Goal: Task Accomplishment & Management: Manage account settings

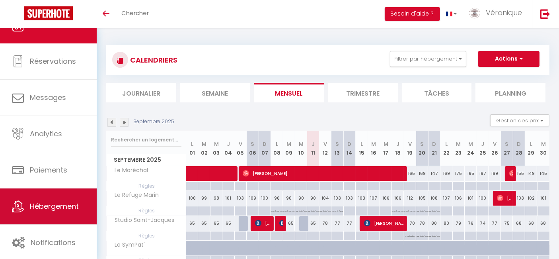
click at [42, 203] on span "Hébergement" at bounding box center [54, 206] width 49 height 10
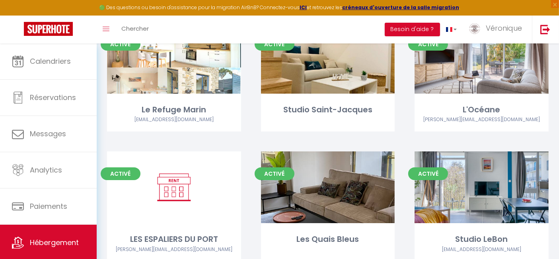
scroll to position [88, 0]
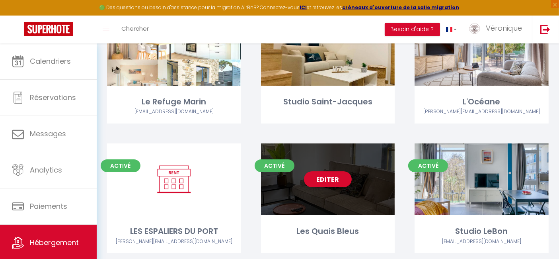
click at [328, 197] on div "Editer" at bounding box center [328, 179] width 134 height 72
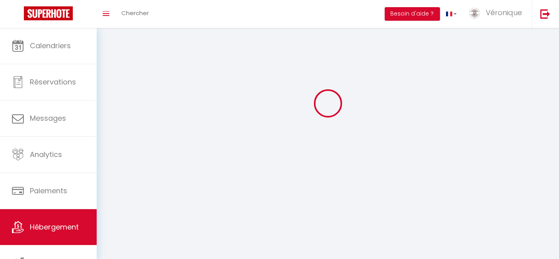
select select "1"
select select "28"
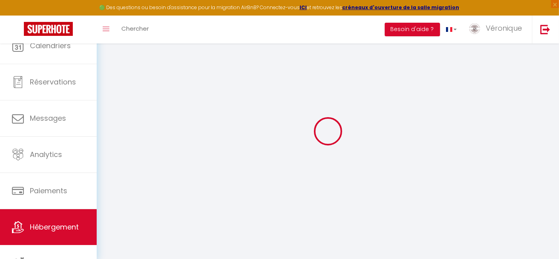
select select
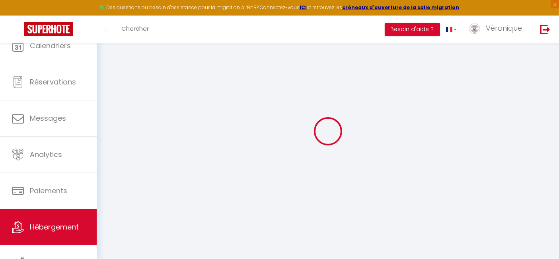
select select
checkbox input "false"
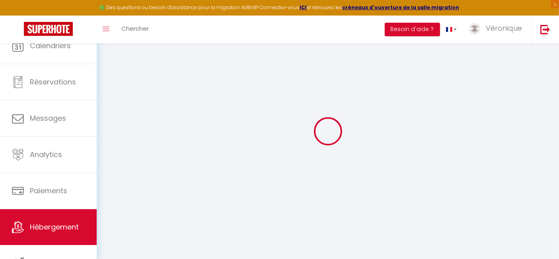
select select
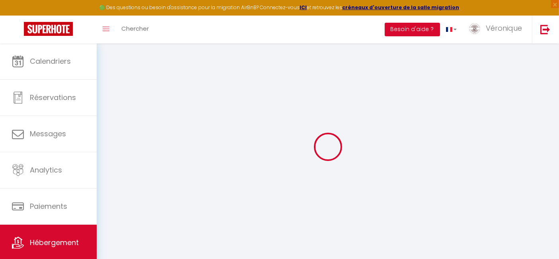
select select
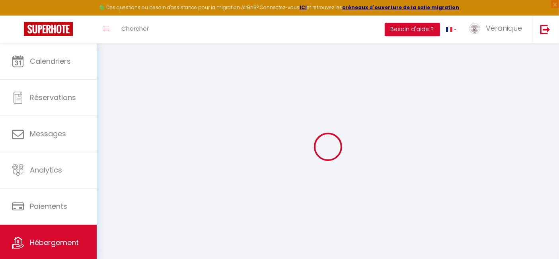
select select
checkbox input "false"
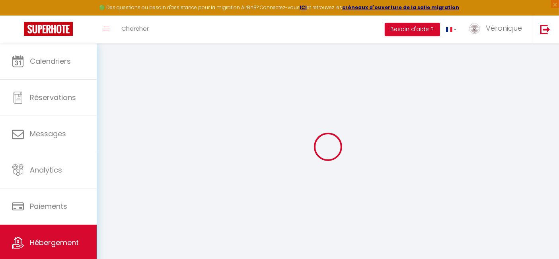
select select
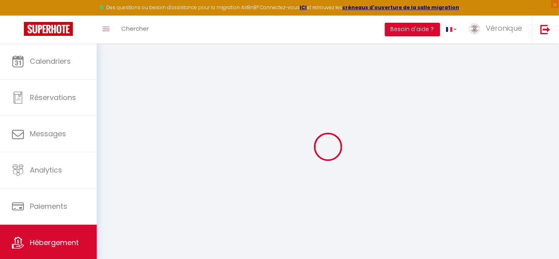
select select
checkbox input "false"
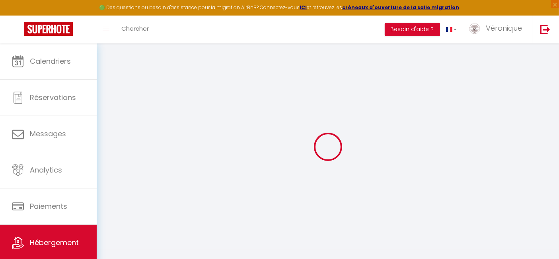
checkbox input "false"
select select
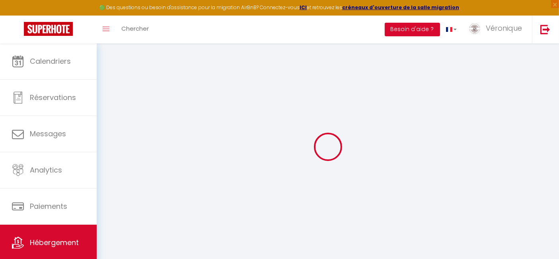
select select
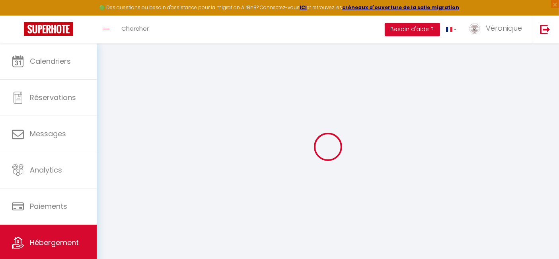
checkbox input "false"
select select
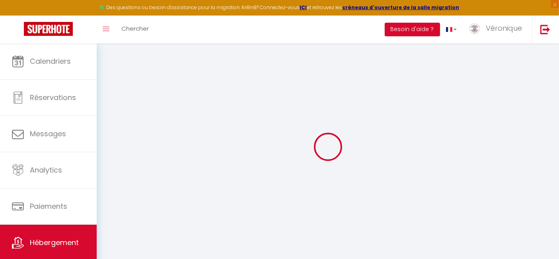
select select
type input "Les Quais Bleus"
type input "[PERSON_NAME]"
type input "RADENAC"
type input "[STREET_ADDRESS][DEMOGRAPHIC_DATA]"
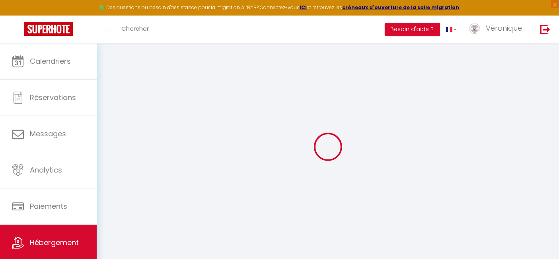
type input "44850"
type input "LIGNE"
select select "2"
type input "120"
type input "60"
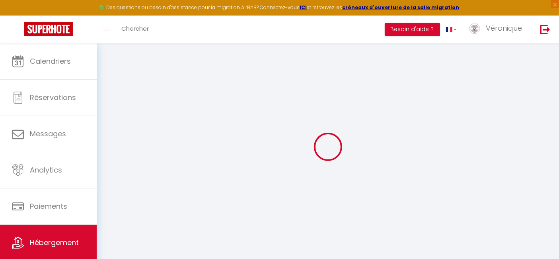
select select
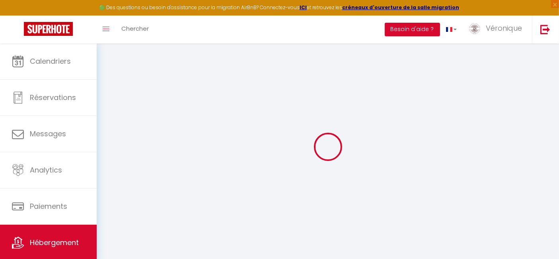
type input "[STREET_ADDRESS][PERSON_NAME]"
type input "56000"
type input "Vannes"
type input "[EMAIL_ADDRESS][DOMAIN_NAME]"
select select
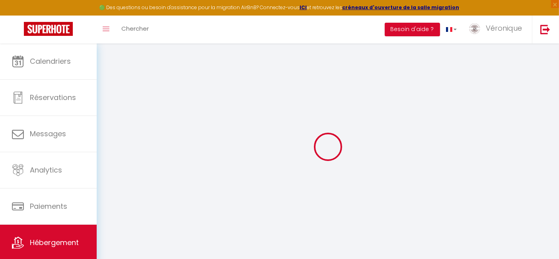
checkbox input "true"
checkbox input "false"
type input "25"
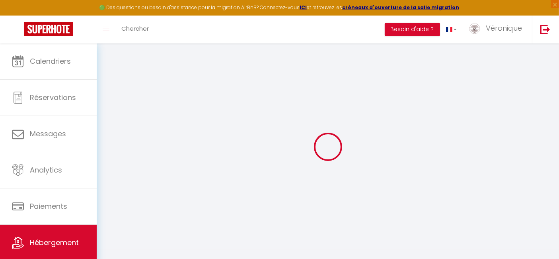
type input "60"
type input "0"
select select "52376"
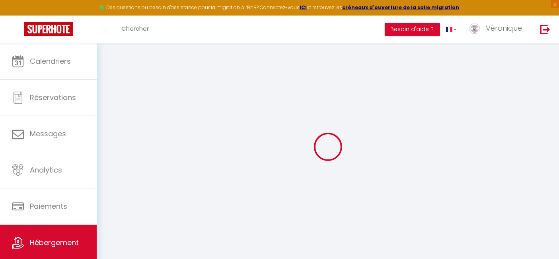
select select
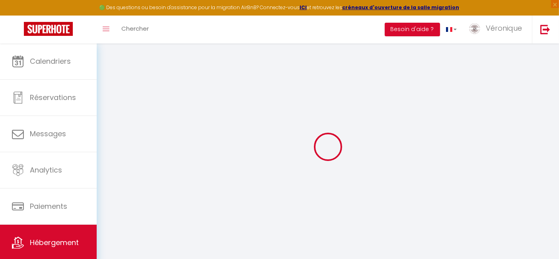
select select
checkbox input "true"
checkbox input "false"
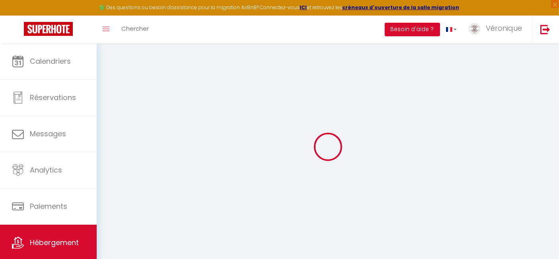
select select
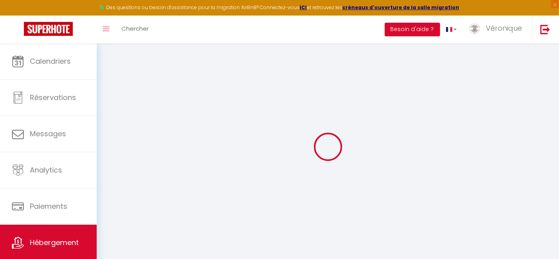
select select
checkbox input "true"
checkbox input "false"
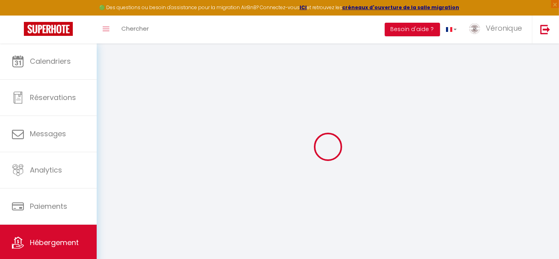
select select
checkbox input "true"
checkbox input "false"
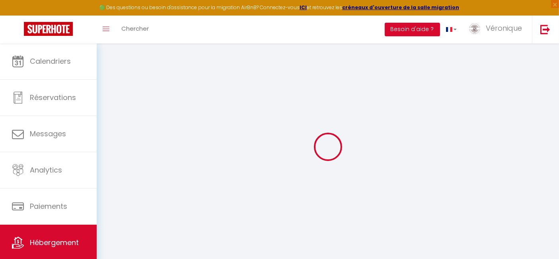
select select
checkbox input "true"
checkbox input "false"
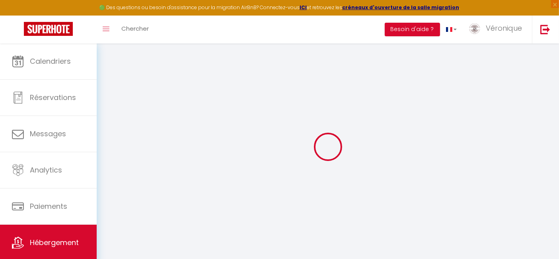
select select "16:00"
select select
select select "11:00"
select select "30"
select select "120"
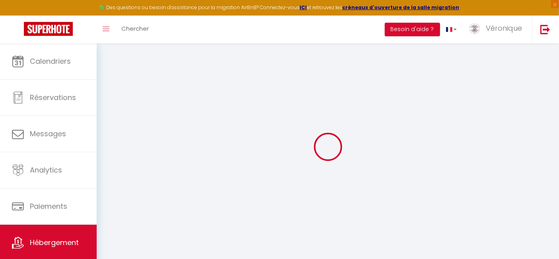
select select
checkbox input "true"
checkbox input "false"
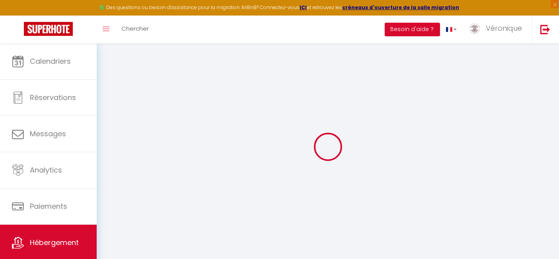
checkbox input "false"
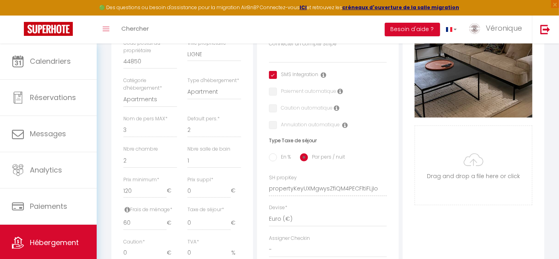
select select
checkbox input "true"
checkbox input "false"
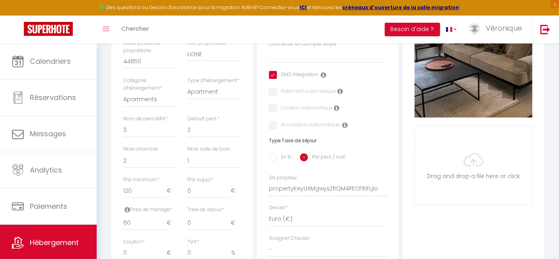
checkbox input "false"
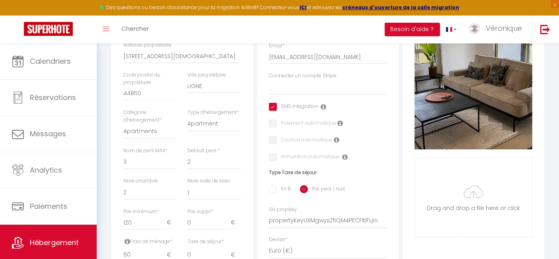
scroll to position [44, 0]
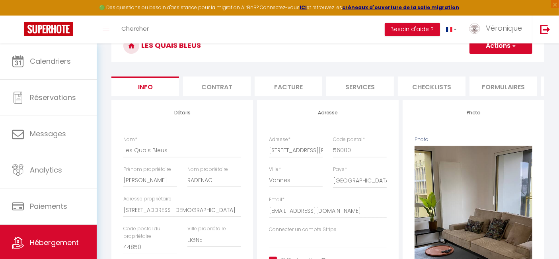
click at [503, 51] on button "Actions" at bounding box center [500, 46] width 63 height 16
click at [481, 60] on input "Enregistrer" at bounding box center [469, 63] width 29 height 8
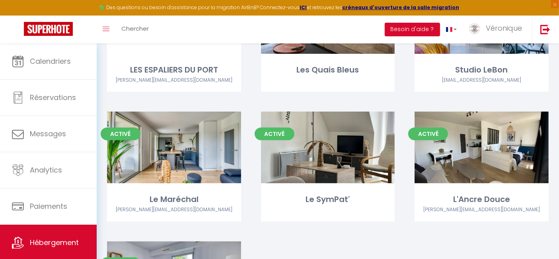
scroll to position [265, 0]
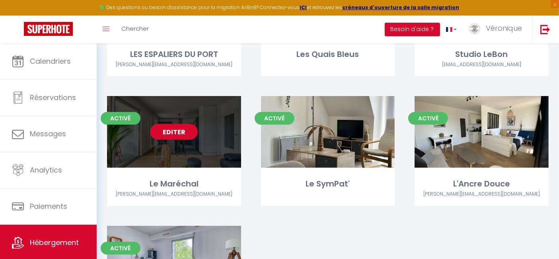
click at [172, 142] on div "Editer" at bounding box center [174, 132] width 134 height 72
select select "3"
select select "2"
select select "1"
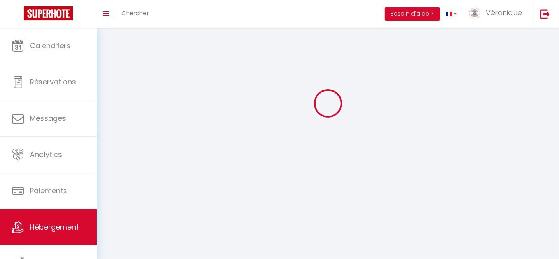
click at [172, 142] on div at bounding box center [327, 103] width 443 height 187
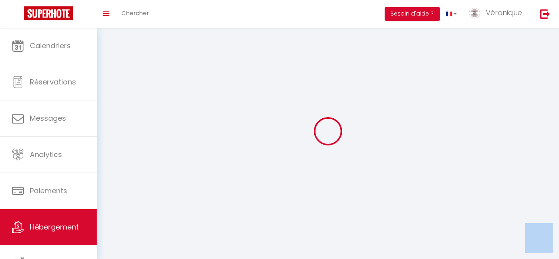
select select
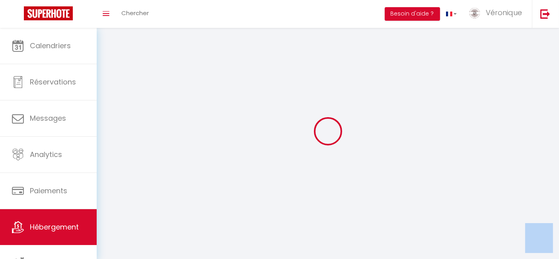
select select
checkbox input "false"
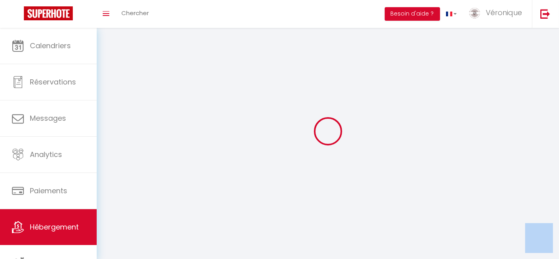
select select
select select "1"
select select "28"
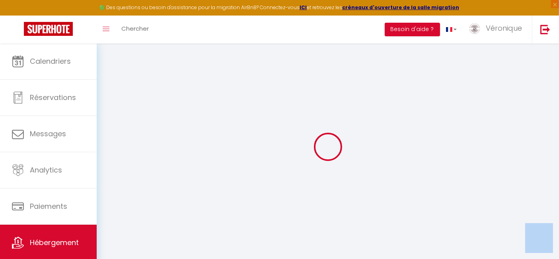
select select
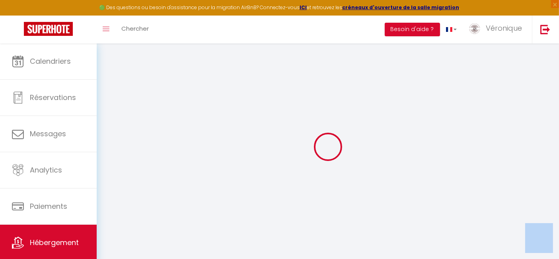
select select
checkbox input "false"
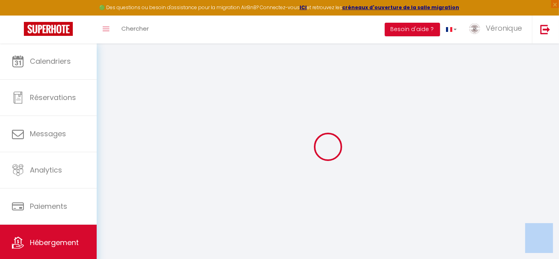
select select
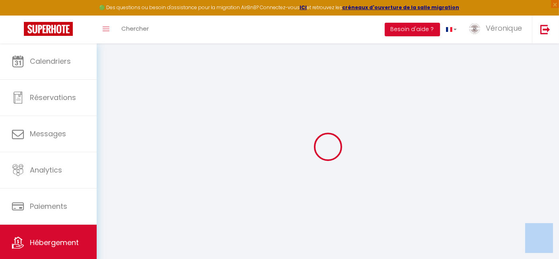
select select
checkbox input "false"
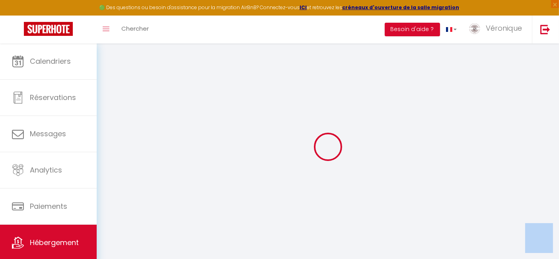
checkbox input "false"
select select
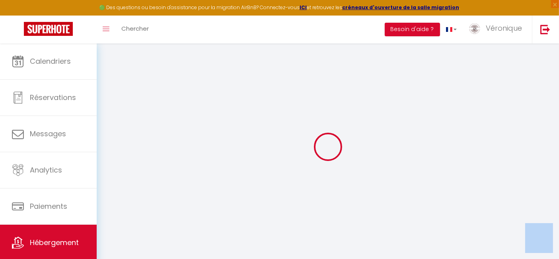
select select
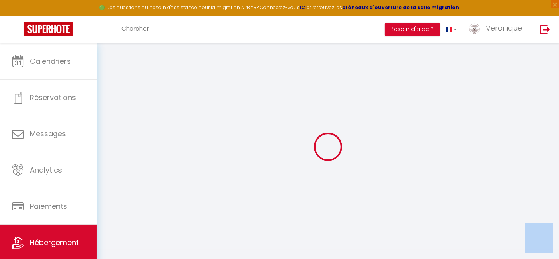
checkbox input "false"
select select
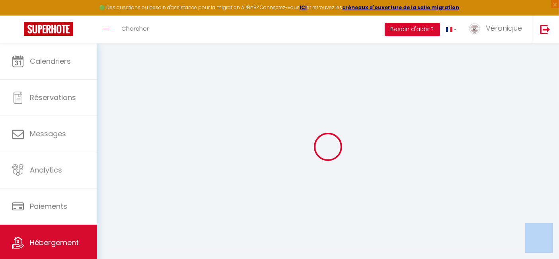
select select
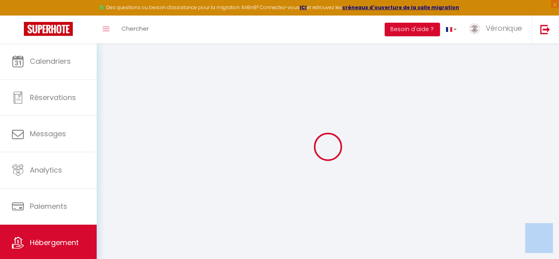
select select
checkbox input "false"
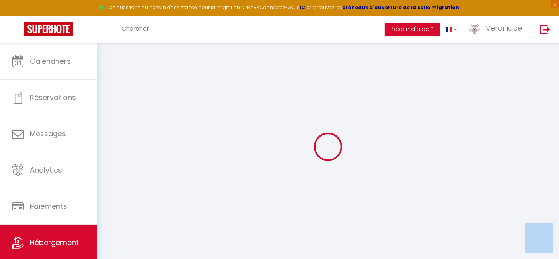
checkbox input "false"
select select
type input "Le Maréchal"
type input "[PERSON_NAME]"
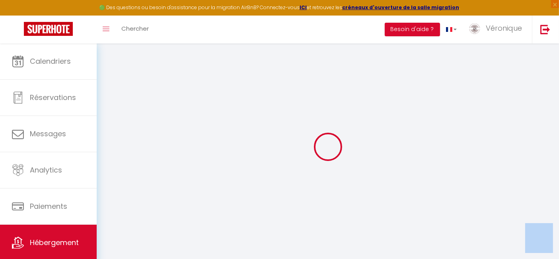
type input "AUGRAIN"
type input "Rue de l'Etier-Pen Cadenic"
type input "56370"
type input "LE TOUR DU PARC"
select select "6"
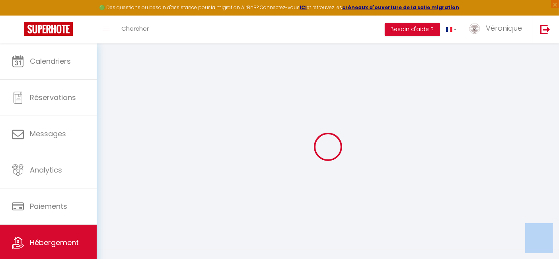
select select "2"
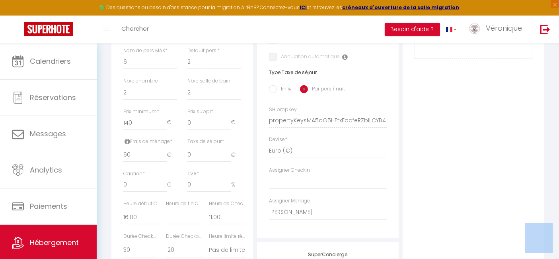
scroll to position [306, 0]
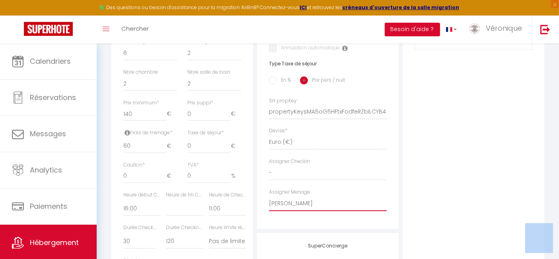
click at [333, 205] on select "- [PERSON_NAME] [PERSON_NAME] [PERSON_NAME] [PERSON_NAME] [PERSON_NAME] [PERSON…" at bounding box center [328, 203] width 118 height 15
click at [269, 202] on select "- [PERSON_NAME] [PERSON_NAME] [PERSON_NAME] [PERSON_NAME] [PERSON_NAME] [PERSON…" at bounding box center [328, 203] width 118 height 15
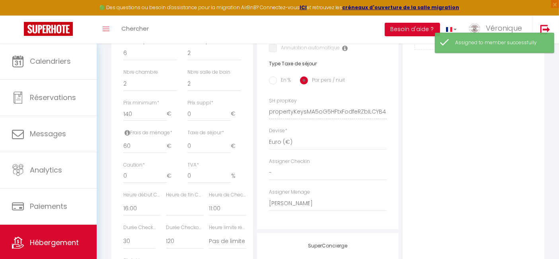
click at [472, 144] on div "Photo Photo Supprimer Drag and drop a file here or click Ooops, something wrong…" at bounding box center [474, 106] width 142 height 537
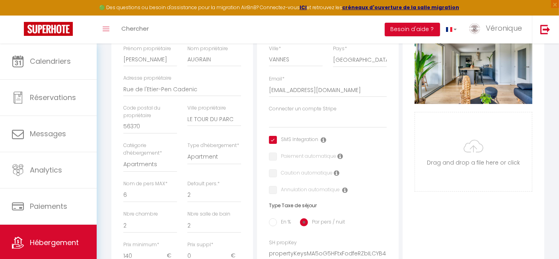
scroll to position [0, 0]
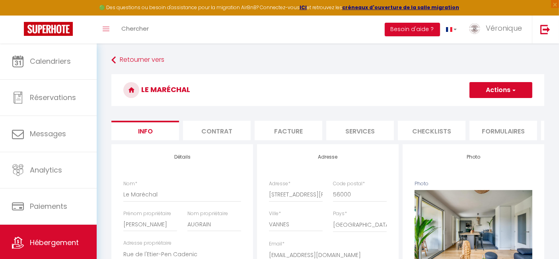
click at [506, 90] on button "Actions" at bounding box center [500, 90] width 63 height 16
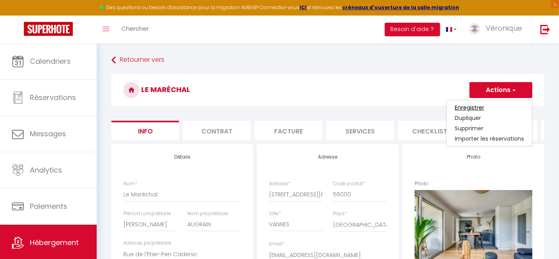
click at [480, 106] on input "Enregistrer" at bounding box center [469, 107] width 29 height 8
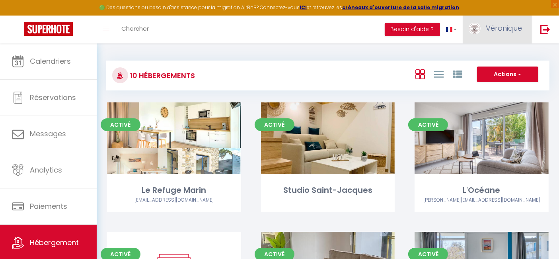
click at [493, 31] on span "Véronique" at bounding box center [504, 28] width 36 height 10
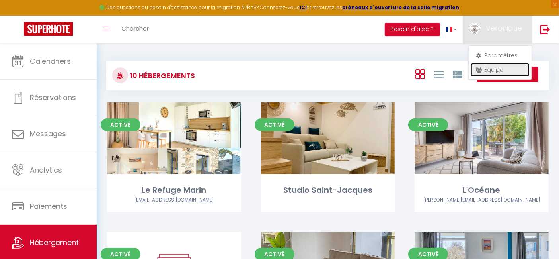
click at [487, 68] on link "Équipe" at bounding box center [500, 70] width 59 height 14
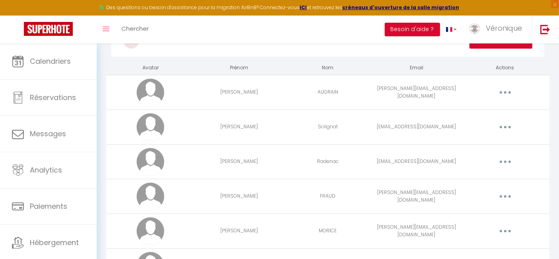
scroll to position [53, 0]
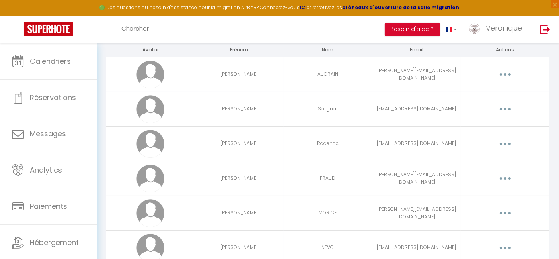
click at [508, 106] on button "button" at bounding box center [505, 109] width 22 height 13
click at [467, 124] on link "Editer" at bounding box center [484, 128] width 59 height 14
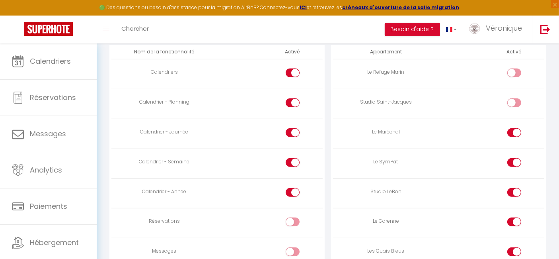
scroll to position [454, 0]
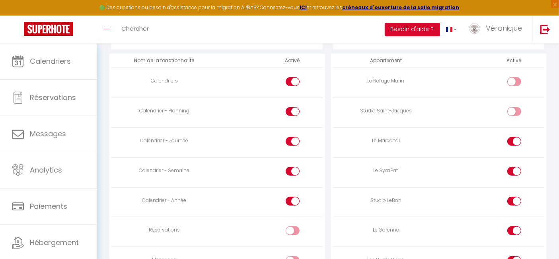
click at [289, 113] on div at bounding box center [293, 111] width 14 height 9
click at [292, 113] on input "checkbox" at bounding box center [299, 113] width 14 height 12
click at [286, 140] on div at bounding box center [293, 141] width 14 height 9
click at [292, 140] on input "checkbox" at bounding box center [299, 143] width 14 height 12
click at [287, 169] on div at bounding box center [293, 171] width 14 height 9
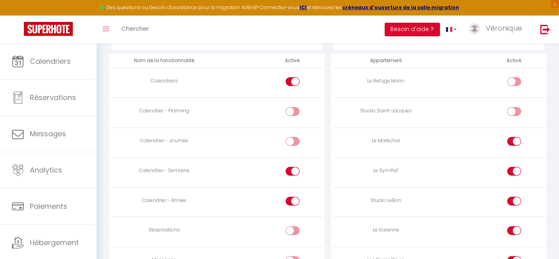
click at [292, 169] on input "checkbox" at bounding box center [299, 173] width 14 height 12
click at [287, 200] on div at bounding box center [293, 201] width 14 height 9
click at [292, 200] on input "checkbox" at bounding box center [299, 203] width 14 height 12
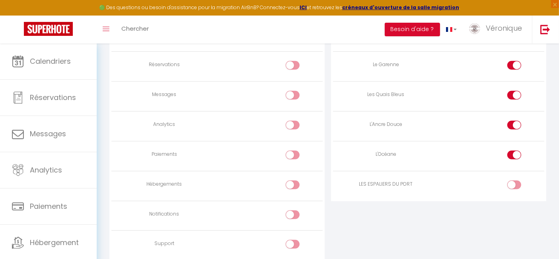
scroll to position [625, 0]
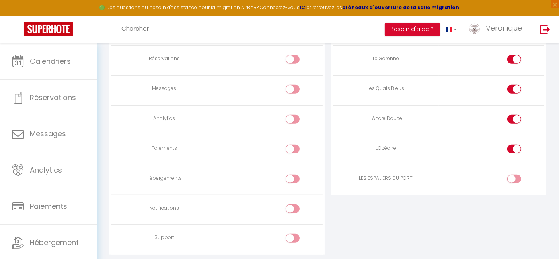
click at [512, 144] on div at bounding box center [514, 148] width 14 height 9
click at [514, 144] on input "checkbox" at bounding box center [521, 150] width 14 height 12
click at [510, 117] on div at bounding box center [514, 119] width 14 height 9
click at [514, 117] on input "checkbox" at bounding box center [521, 121] width 14 height 12
click at [510, 88] on div at bounding box center [514, 89] width 14 height 9
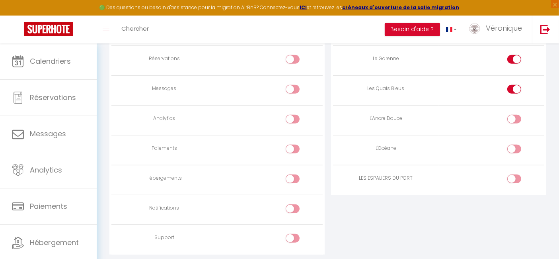
click at [514, 88] on input "checkbox" at bounding box center [521, 91] width 14 height 12
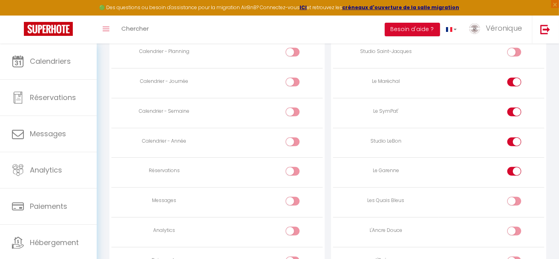
scroll to position [502, 0]
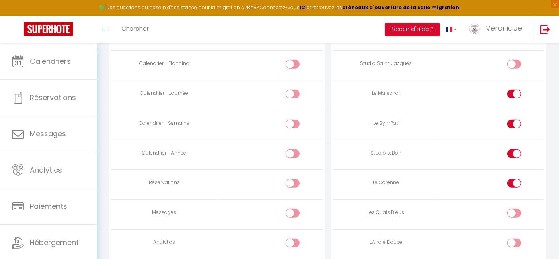
click at [511, 180] on div at bounding box center [514, 183] width 14 height 9
click at [514, 180] on input "checkbox" at bounding box center [521, 185] width 14 height 12
click at [512, 120] on div at bounding box center [514, 123] width 14 height 9
click at [514, 120] on input "checkbox" at bounding box center [521, 125] width 14 height 12
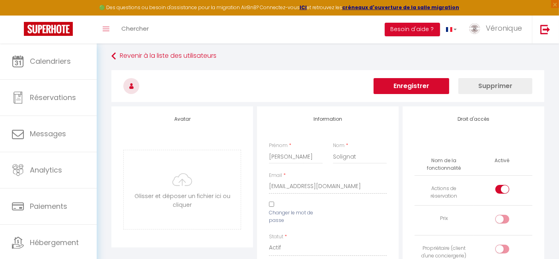
scroll to position [0, 0]
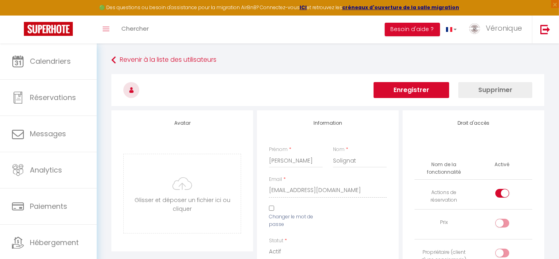
click at [428, 89] on button "Enregistrer" at bounding box center [412, 90] width 76 height 16
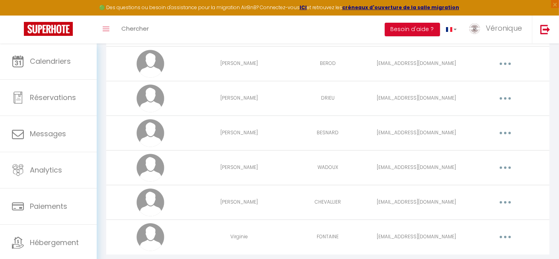
scroll to position [277, 0]
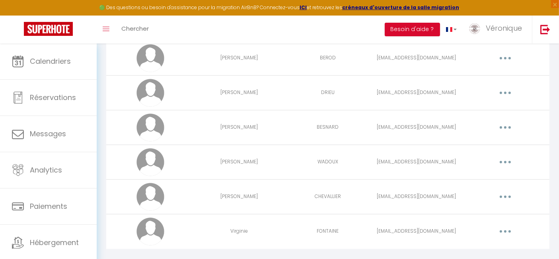
click at [507, 160] on button "button" at bounding box center [505, 162] width 22 height 13
click at [476, 173] on link "Editer" at bounding box center [484, 180] width 59 height 14
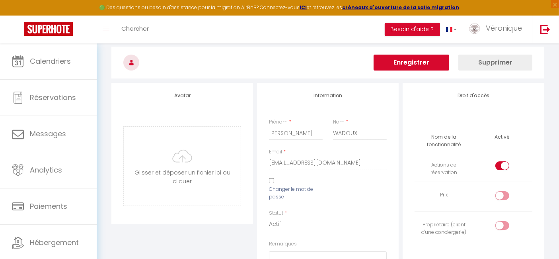
scroll to position [649, 0]
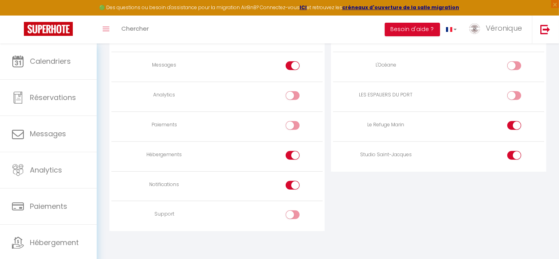
click at [288, 153] on div at bounding box center [293, 155] width 14 height 9
click at [292, 153] on input "checkbox" at bounding box center [299, 157] width 14 height 12
click at [288, 181] on div at bounding box center [293, 185] width 14 height 9
click at [292, 181] on input "checkbox" at bounding box center [299, 187] width 14 height 12
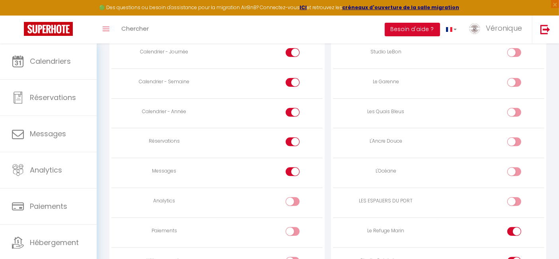
scroll to position [525, 0]
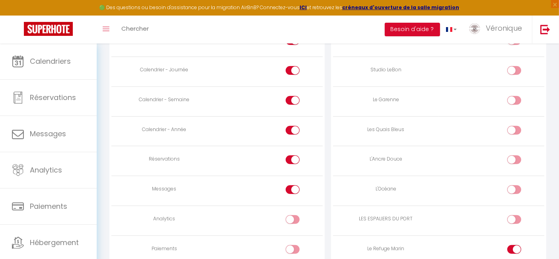
click at [289, 189] on div at bounding box center [293, 189] width 14 height 9
click at [292, 189] on input "checkbox" at bounding box center [299, 191] width 14 height 12
click at [514, 66] on input "checkbox" at bounding box center [521, 72] width 14 height 12
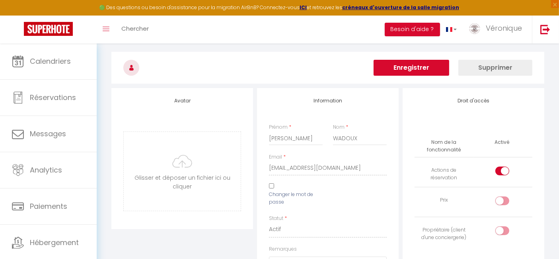
scroll to position [0, 0]
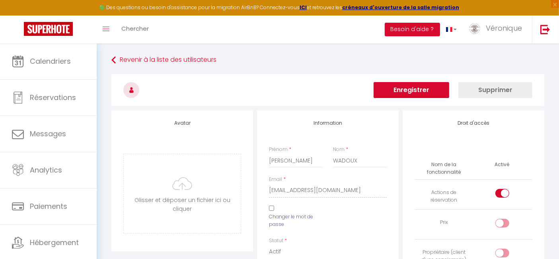
click at [413, 84] on button "Enregistrer" at bounding box center [412, 90] width 76 height 16
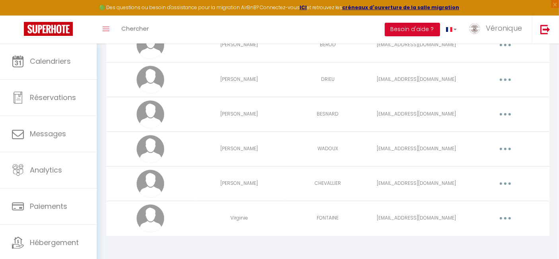
scroll to position [291, 0]
click at [503, 179] on button "button" at bounding box center [505, 182] width 22 height 13
click at [477, 196] on link "Editer" at bounding box center [484, 201] width 59 height 14
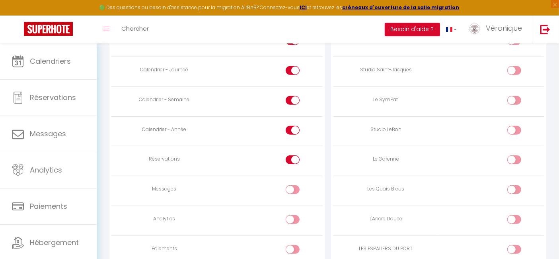
scroll to position [519, 0]
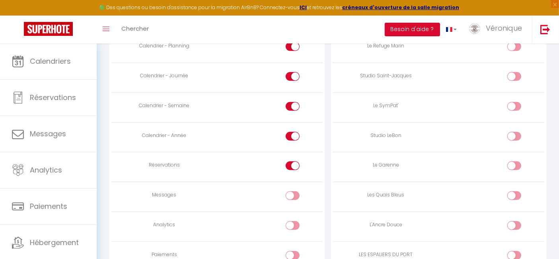
click at [288, 162] on div at bounding box center [293, 165] width 14 height 9
click at [292, 162] on input "checkbox" at bounding box center [299, 167] width 14 height 12
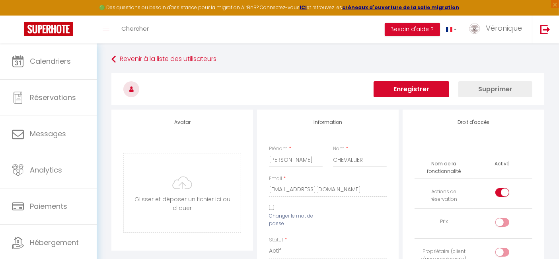
scroll to position [0, 0]
click at [412, 92] on button "Enregistrer" at bounding box center [412, 90] width 76 height 16
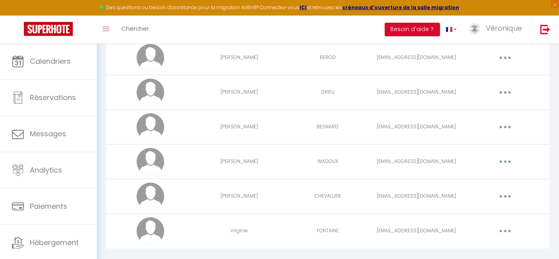
scroll to position [291, 0]
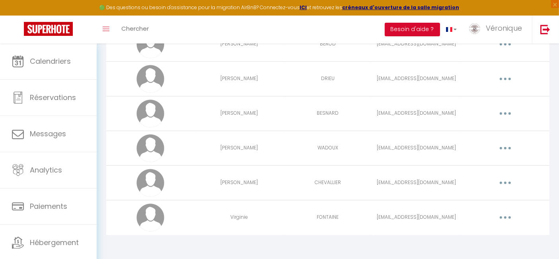
click at [503, 213] on button "button" at bounding box center [505, 217] width 22 height 13
click at [471, 230] on link "Editer" at bounding box center [484, 236] width 59 height 14
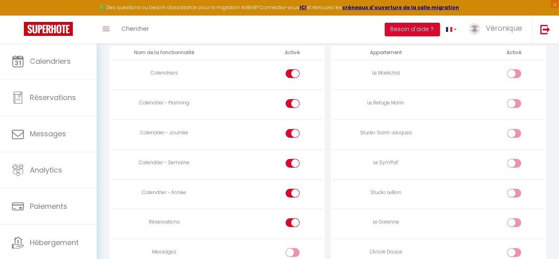
scroll to position [454, 0]
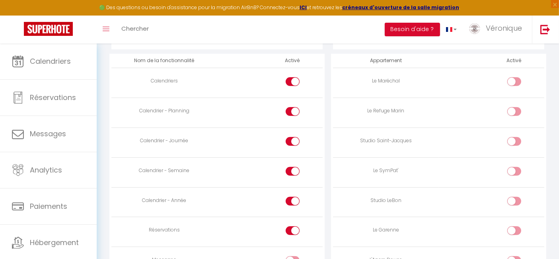
click at [520, 81] on input "checkbox" at bounding box center [521, 83] width 14 height 12
click at [287, 227] on div at bounding box center [293, 230] width 14 height 9
click at [292, 227] on input "checkbox" at bounding box center [299, 232] width 14 height 12
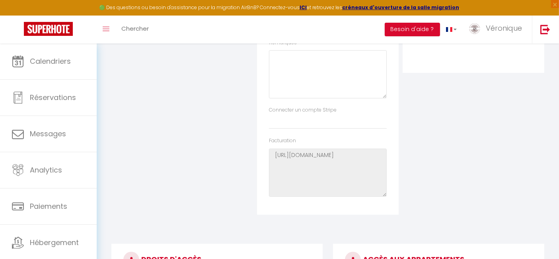
scroll to position [2, 0]
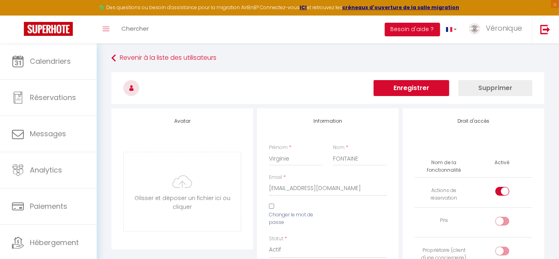
click at [417, 87] on button "Enregistrer" at bounding box center [412, 88] width 76 height 16
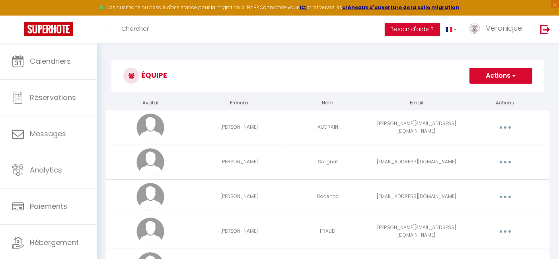
click at [493, 77] on button "Actions" at bounding box center [500, 76] width 63 height 16
click at [416, 75] on h3 "Équipe" at bounding box center [327, 76] width 433 height 32
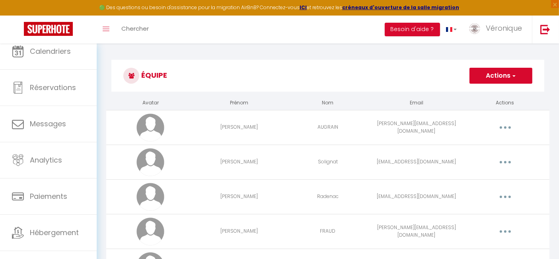
scroll to position [20, 0]
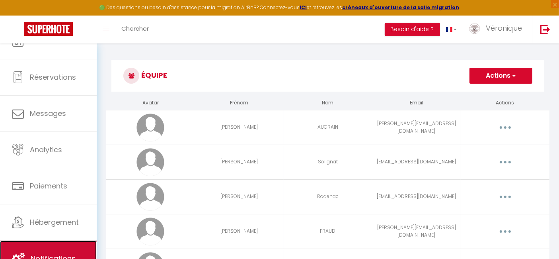
click at [51, 254] on span "Notifications" at bounding box center [53, 258] width 45 height 10
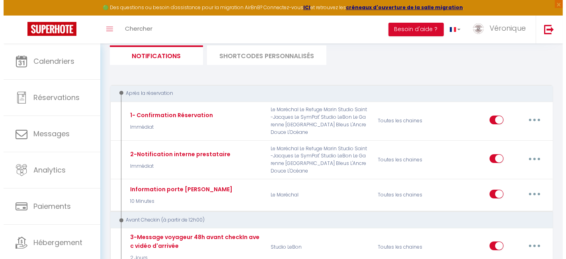
scroll to position [70, 0]
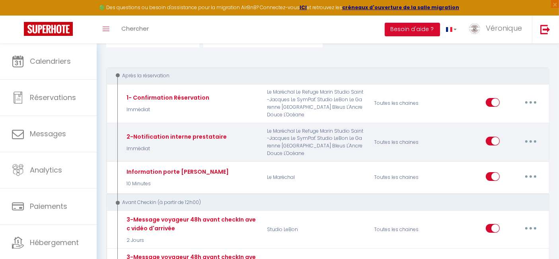
click at [531, 142] on button "button" at bounding box center [531, 140] width 22 height 13
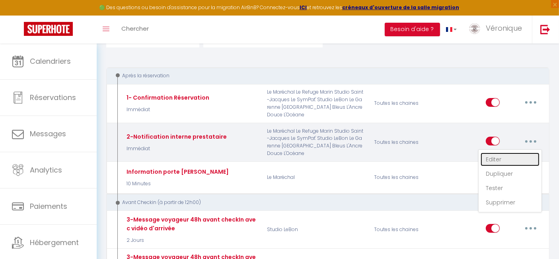
click at [505, 153] on link "Editer" at bounding box center [510, 159] width 59 height 14
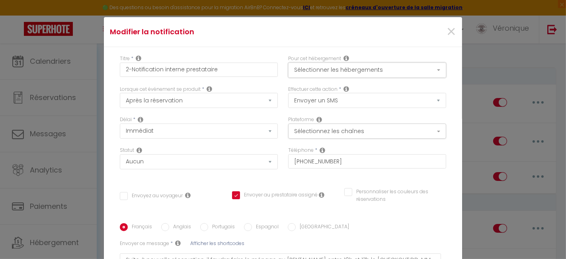
click at [429, 72] on button "Sélectionner les hébergements" at bounding box center [367, 69] width 158 height 15
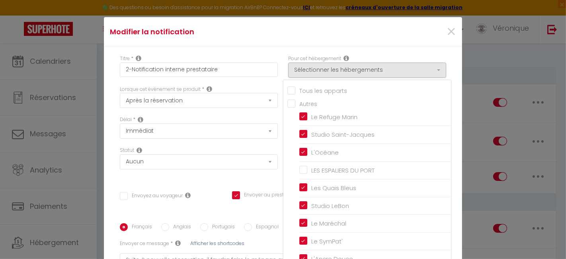
click at [287, 90] on input "Tous les apparts" at bounding box center [369, 90] width 164 height 8
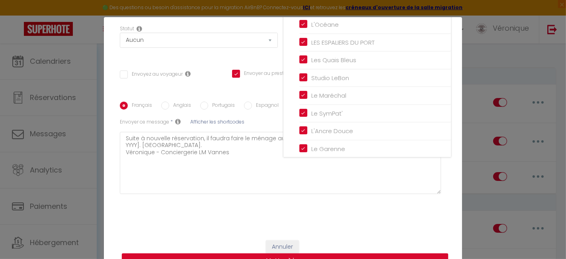
scroll to position [12, 0]
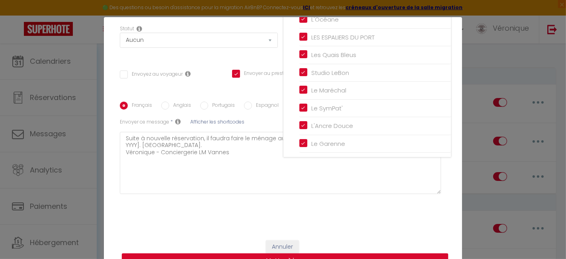
click at [375, 215] on div "Titre * 2-Notification interne prestataire Pour cet hébergement Sélectionner le…" at bounding box center [283, 79] width 358 height 306
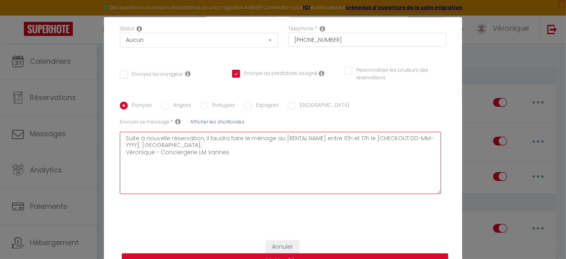
click at [338, 138] on textarea "Suite à nouvelle réservation, il faudra faire le ménage au [RENTAL:NAME] entre …" at bounding box center [280, 163] width 321 height 62
click at [353, 140] on textarea "Suite à nouvelle réservation, il faudra faire le ménage au [RENTAL:NAME] entre …" at bounding box center [280, 163] width 321 height 62
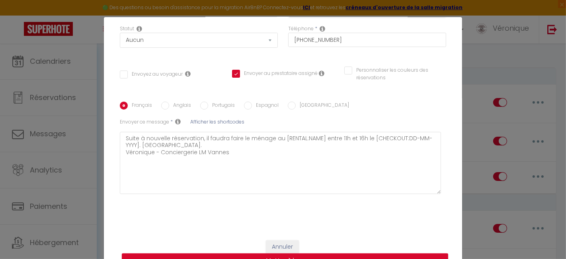
click at [318, 216] on div "Titre * 2-Notification interne prestataire Pour cet hébergement Sélectionner le…" at bounding box center [283, 79] width 358 height 306
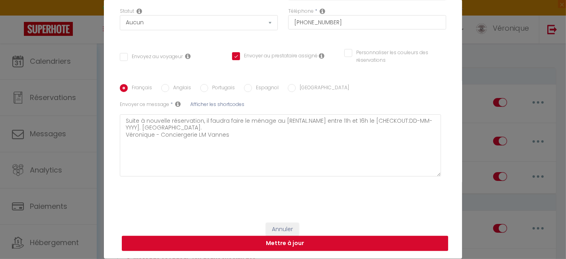
click at [285, 243] on button "Mettre à jour" at bounding box center [285, 243] width 326 height 15
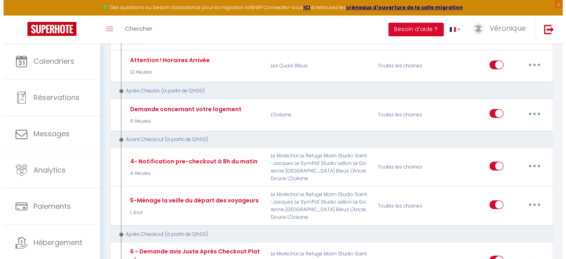
scroll to position [572, 0]
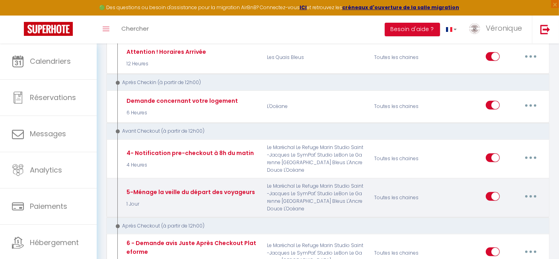
click at [532, 190] on button "button" at bounding box center [531, 196] width 22 height 13
click at [492, 208] on link "Editer" at bounding box center [510, 215] width 59 height 14
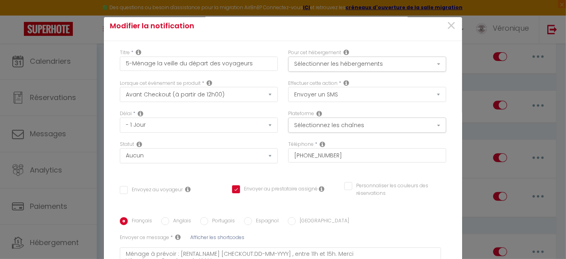
scroll to position [0, 0]
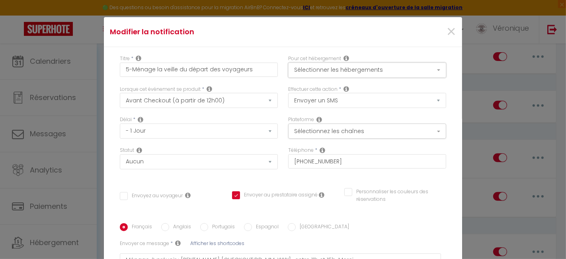
click at [430, 62] on button "Sélectionner les hébergements" at bounding box center [367, 69] width 158 height 15
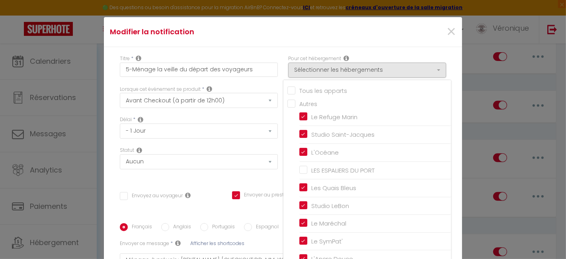
click at [319, 86] on input "Tous les apparts" at bounding box center [369, 90] width 164 height 8
click at [446, 47] on div "Titre * 5-Ménage la veille du départ des voyageurs Pour cet hébergement Sélecti…" at bounding box center [283, 200] width 358 height 306
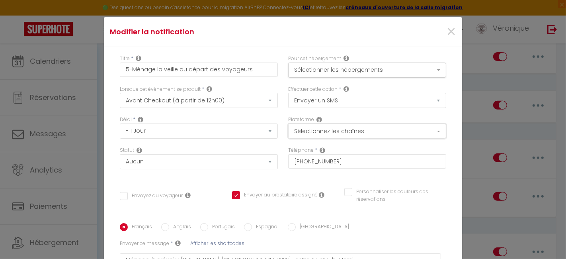
click at [428, 123] on button "Sélectionnez les chaînes" at bounding box center [367, 130] width 158 height 15
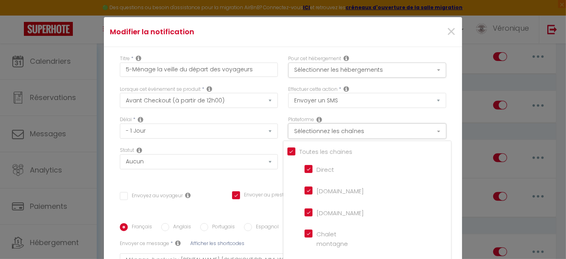
click at [428, 123] on button "Sélectionnez les chaînes" at bounding box center [367, 130] width 158 height 15
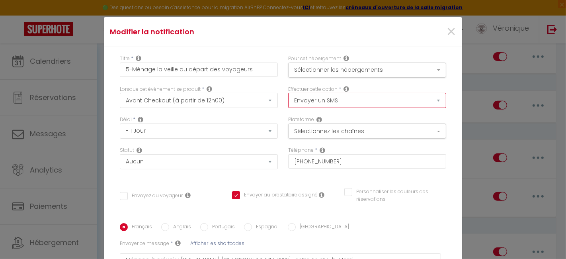
click at [427, 93] on select "Envoyer un email Envoyer un SMS Envoyer une notification push" at bounding box center [367, 100] width 158 height 15
click at [288, 93] on select "Envoyer un email Envoyer un SMS Envoyer une notification push" at bounding box center [367, 100] width 158 height 15
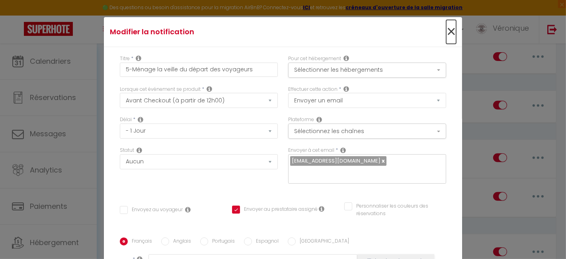
click at [446, 20] on span "×" at bounding box center [451, 32] width 10 height 24
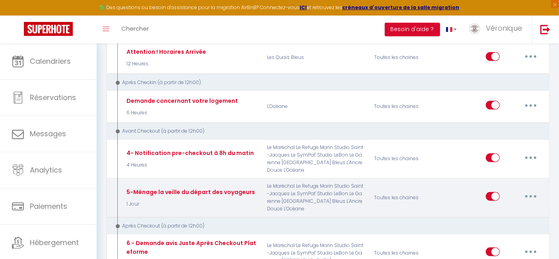
click at [530, 191] on button "button" at bounding box center [531, 196] width 22 height 13
click at [500, 208] on link "Editer" at bounding box center [510, 215] width 59 height 14
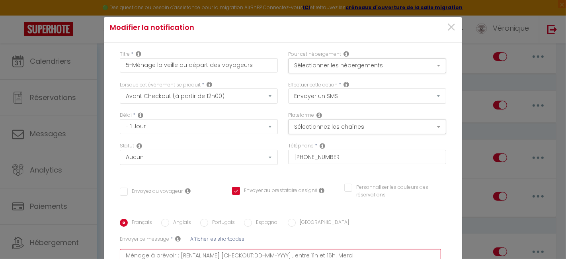
scroll to position [2, 0]
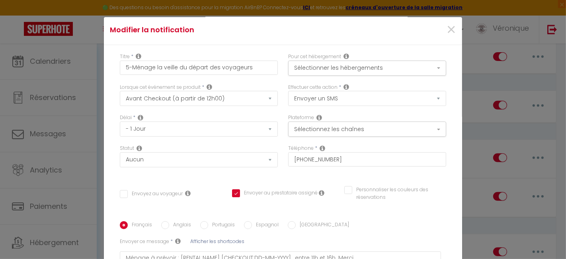
click at [319, 145] on icon at bounding box center [322, 148] width 6 height 6
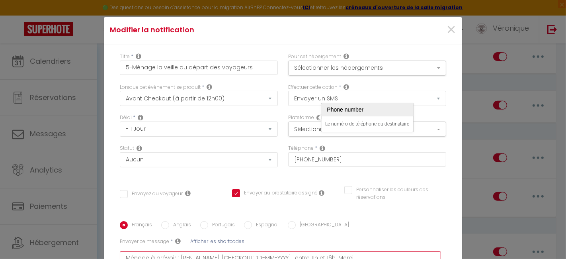
drag, startPoint x: 228, startPoint y: 234, endPoint x: 120, endPoint y: 224, distance: 108.2
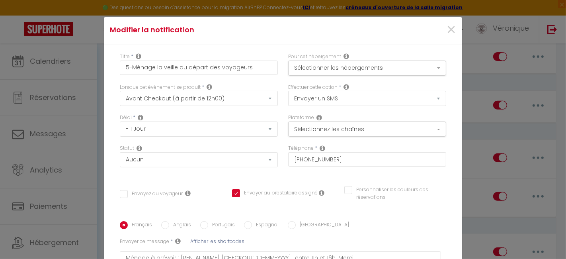
click at [428, 60] on button "Sélectionner les hébergements" at bounding box center [367, 67] width 158 height 15
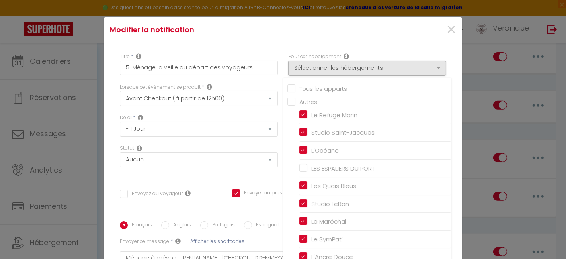
click at [329, 78] on div "Tous les apparts Autres Le Refuge Marin Studio [GEOGRAPHIC_DATA] L'Océane LES E…" at bounding box center [367, 177] width 168 height 199
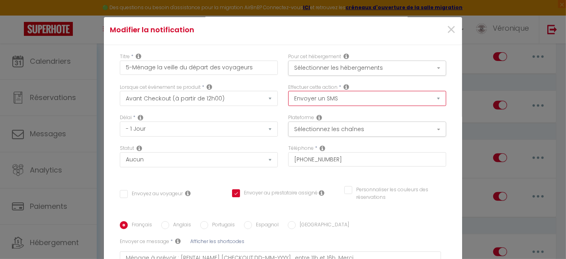
click at [429, 91] on select "Envoyer un email Envoyer un SMS Envoyer une notification push" at bounding box center [367, 98] width 158 height 15
click at [288, 91] on select "Envoyer un email Envoyer un SMS Envoyer une notification push" at bounding box center [367, 98] width 158 height 15
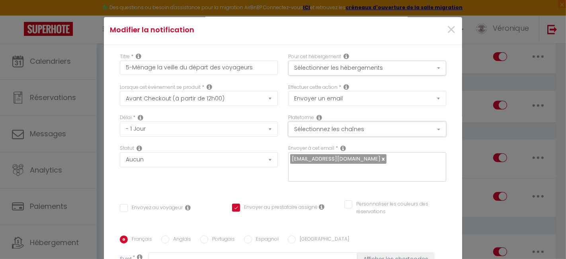
click at [426, 121] on button "Sélectionnez les chaînes" at bounding box center [367, 128] width 158 height 15
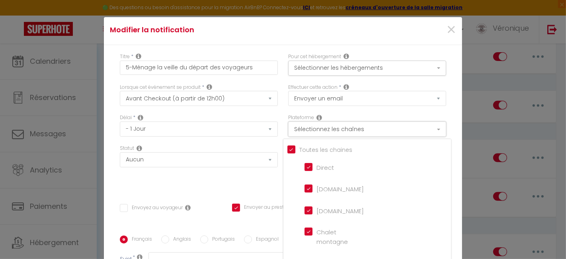
click at [426, 121] on button "Sélectionnez les chaînes" at bounding box center [367, 128] width 158 height 15
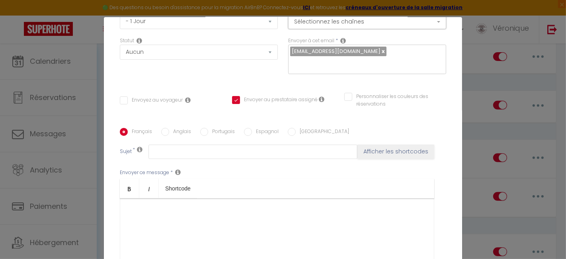
scroll to position [126, 0]
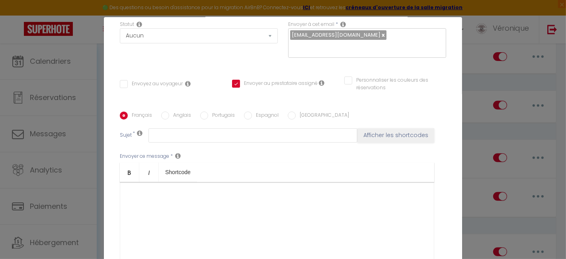
click at [255, 182] on div at bounding box center [277, 222] width 314 height 80
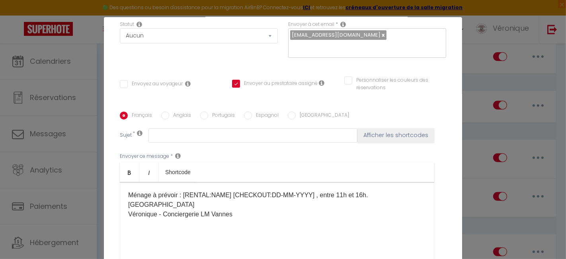
scroll to position [195, 0]
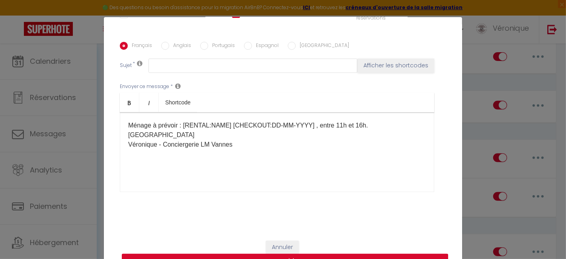
click at [285, 253] on button "Mettre à jour" at bounding box center [285, 260] width 326 height 15
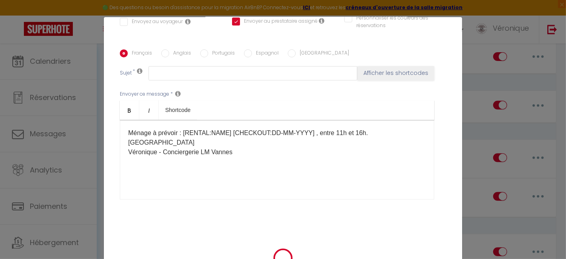
scroll to position [33, 0]
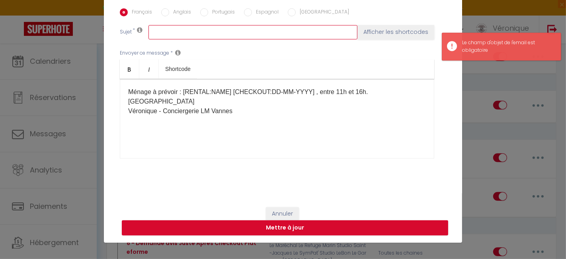
click at [253, 35] on input "text" at bounding box center [252, 32] width 209 height 14
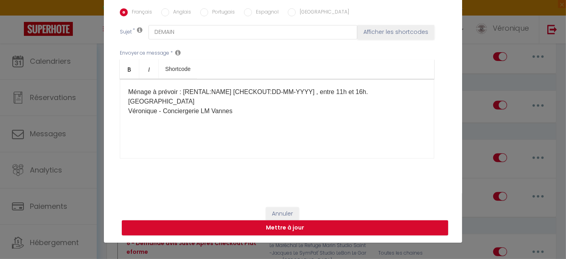
click at [256, 127] on div "Ménage à prévoir : [RENTAL:NAME] [CHECKOUT:DD-MM-YYYY] , entre 11h et 16h. Merc…" at bounding box center [277, 119] width 314 height 80
click at [253, 223] on button "Mettre à jour" at bounding box center [285, 227] width 326 height 15
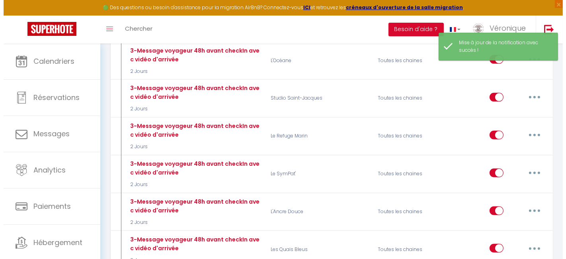
scroll to position [119, 0]
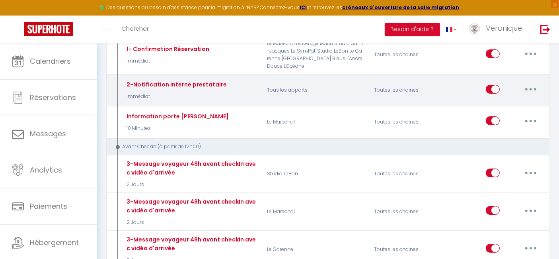
click at [536, 88] on button "button" at bounding box center [531, 89] width 22 height 13
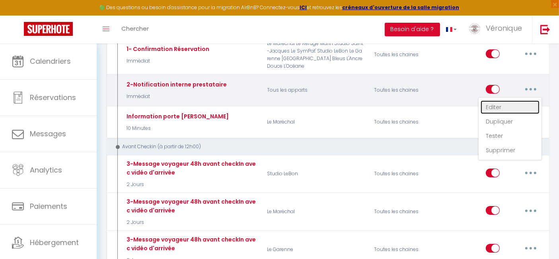
click at [493, 104] on link "Editer" at bounding box center [510, 107] width 59 height 14
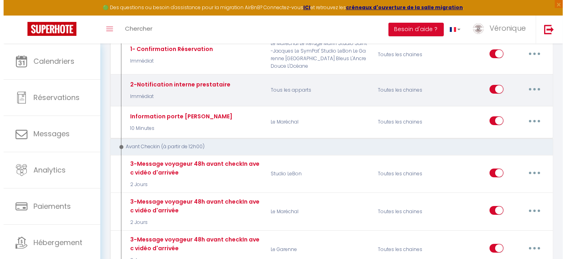
scroll to position [121, 0]
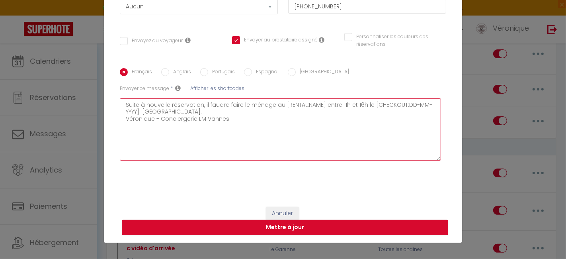
drag, startPoint x: 223, startPoint y: 119, endPoint x: 119, endPoint y: 105, distance: 104.7
click at [120, 105] on textarea "Suite à nouvelle réservation, il faudra faire le ménage au [RENTAL:NAME] entre …" at bounding box center [280, 129] width 321 height 62
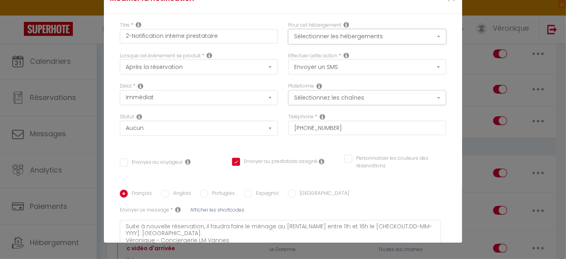
click at [429, 36] on button "Sélectionner les hébergements" at bounding box center [367, 36] width 158 height 15
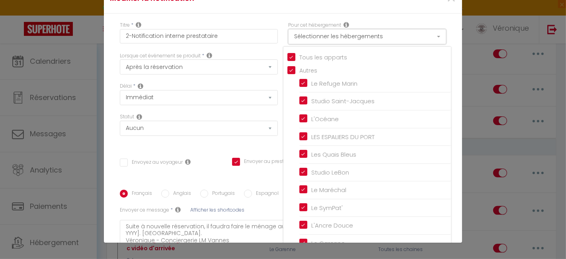
click at [429, 36] on button "Sélectionner les hébergements" at bounding box center [367, 36] width 158 height 15
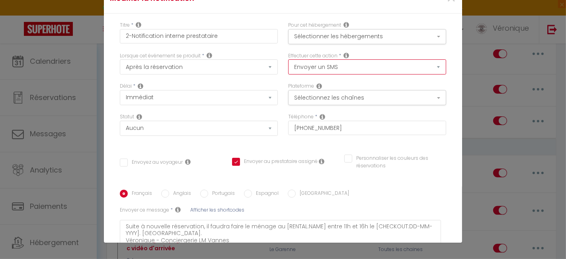
click at [428, 65] on select "Envoyer un email Envoyer un SMS Envoyer une notification push" at bounding box center [367, 66] width 158 height 15
click at [288, 59] on select "Envoyer un email Envoyer un SMS Envoyer une notification push" at bounding box center [367, 66] width 158 height 15
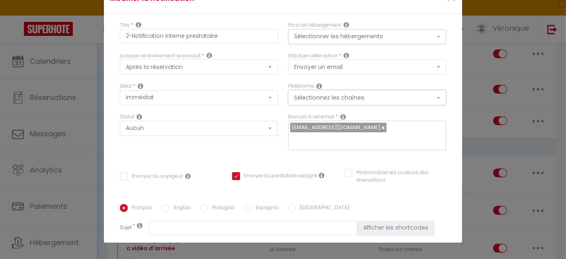
click at [430, 97] on button "Sélectionnez les chaînes" at bounding box center [367, 97] width 158 height 15
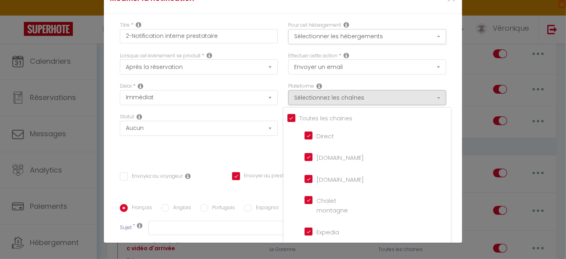
click at [428, 80] on div "Effectuer cette action * Envoyer un email Envoyer un SMS Envoyer une notificati…" at bounding box center [367, 67] width 168 height 31
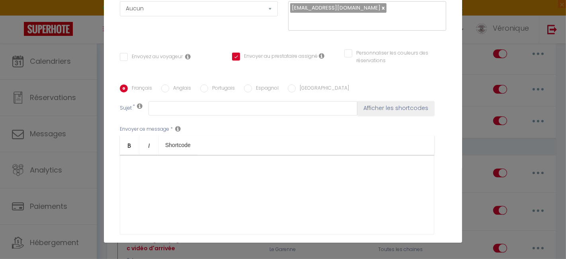
scroll to position [124, 0]
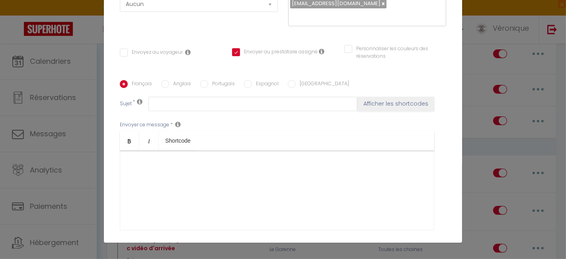
click at [282, 170] on div at bounding box center [277, 190] width 314 height 80
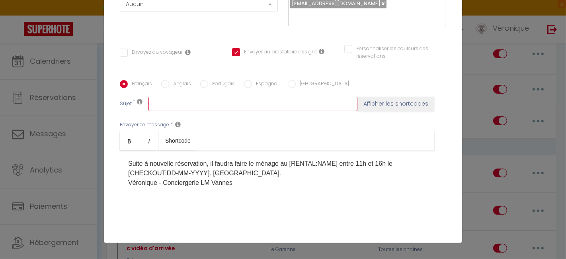
click at [253, 105] on input "text" at bounding box center [252, 104] width 209 height 14
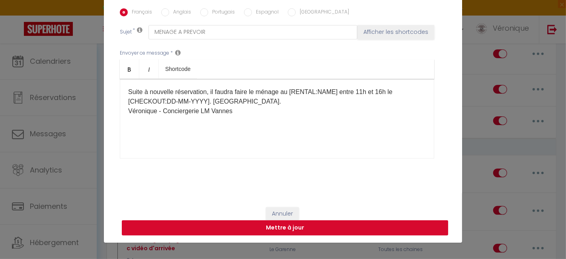
click at [295, 225] on button "Mettre à jour" at bounding box center [285, 227] width 326 height 15
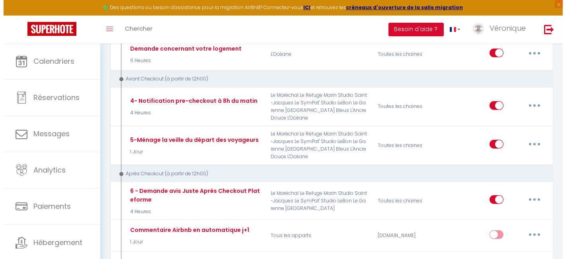
scroll to position [615, 0]
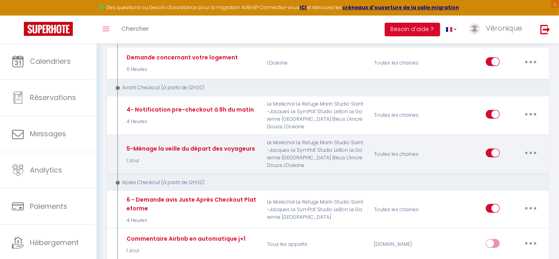
click at [533, 146] on button "button" at bounding box center [531, 152] width 22 height 13
click at [496, 165] on link "Editer" at bounding box center [510, 171] width 59 height 14
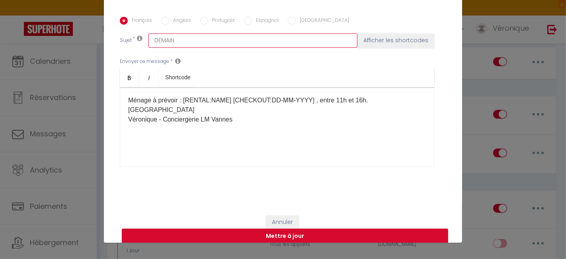
click at [191, 37] on input "DEMAIN" at bounding box center [252, 40] width 209 height 14
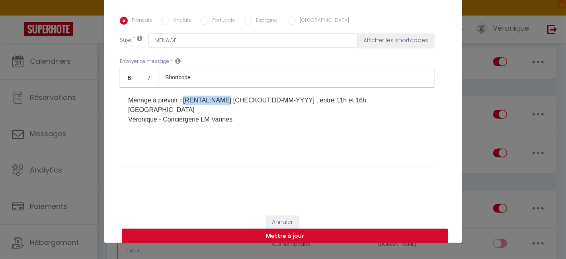
drag, startPoint x: 223, startPoint y: 99, endPoint x: 179, endPoint y: 99, distance: 43.8
click at [179, 99] on p "Ménage à prévoir : [RENTAL:NAME] [CHECKOUT:DD-MM-YYYY] , entre 11h et 16h. Merc…" at bounding box center [277, 109] width 298 height 29
copy p "[RENTAL:NAME]"
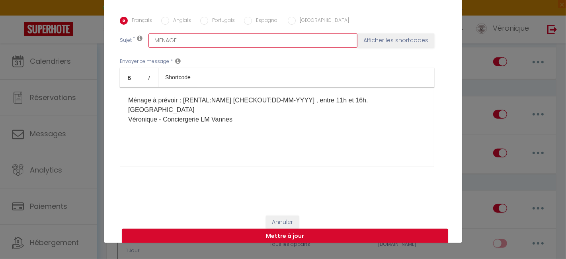
click at [220, 41] on input "MENAGE" at bounding box center [252, 40] width 209 height 14
paste input "[RENTAL:NAME]"
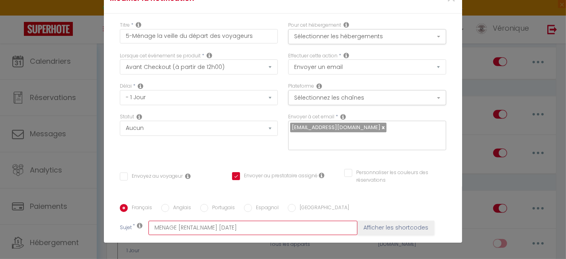
scroll to position [195, 0]
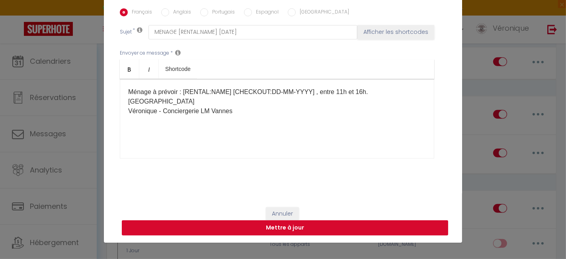
click at [312, 228] on button "Mettre à jour" at bounding box center [285, 227] width 326 height 15
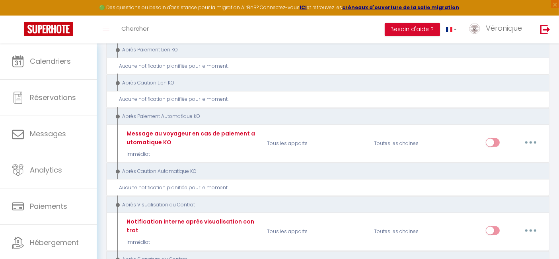
scroll to position [832, 0]
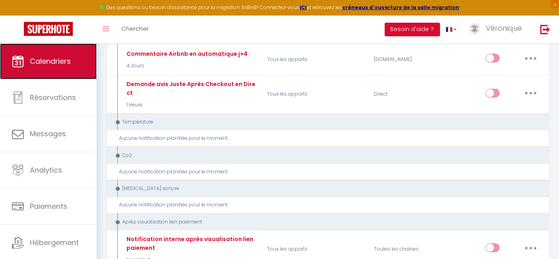
click at [67, 58] on span "Calendriers" at bounding box center [50, 61] width 41 height 10
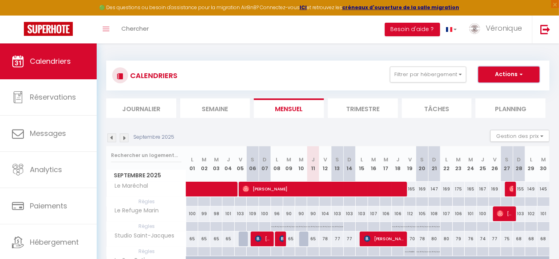
click at [511, 72] on button "Actions" at bounding box center [508, 74] width 61 height 16
click at [326, 75] on div "CALENDRIERS Filtrer par hébergement Tous Le Refuge Marin Studio [GEOGRAPHIC_DAT…" at bounding box center [327, 75] width 431 height 18
click at [459, 80] on button "Filtrer par hébergement" at bounding box center [428, 74] width 76 height 16
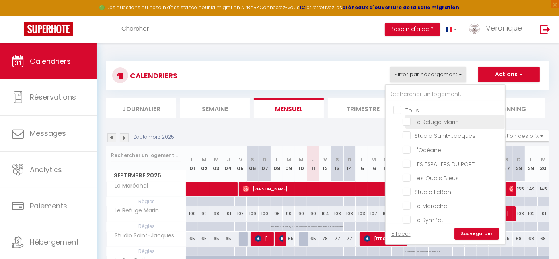
click at [408, 121] on input "Le Refuge Marin" at bounding box center [452, 121] width 99 height 8
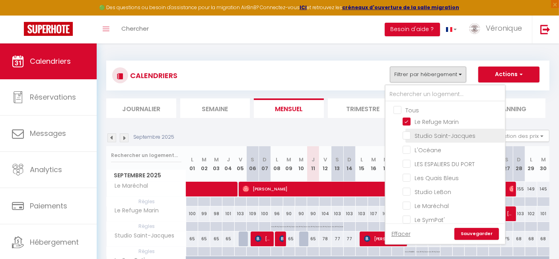
click at [407, 133] on input "Studio Saint-Jacques" at bounding box center [452, 135] width 99 height 8
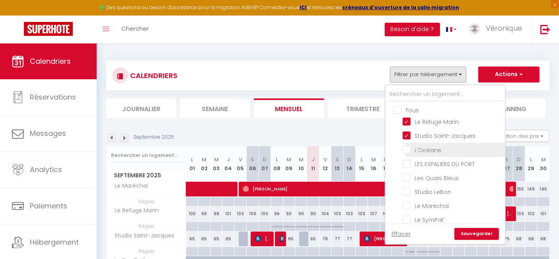
click at [406, 145] on input "L'Océane" at bounding box center [452, 149] width 99 height 8
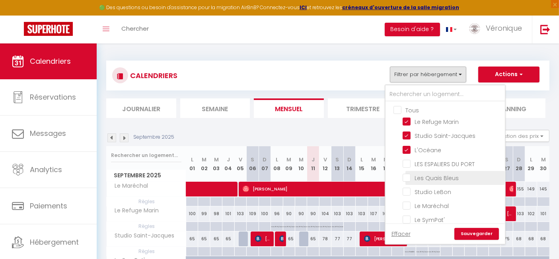
click at [405, 175] on input "Les Quais Bleus" at bounding box center [452, 177] width 99 height 8
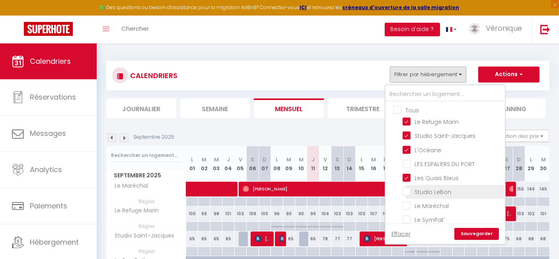
click at [406, 190] on input "Studio LeBon" at bounding box center [452, 191] width 99 height 8
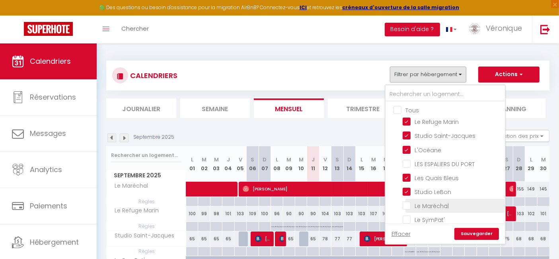
click at [406, 203] on input "Le Maréchal" at bounding box center [452, 205] width 99 height 8
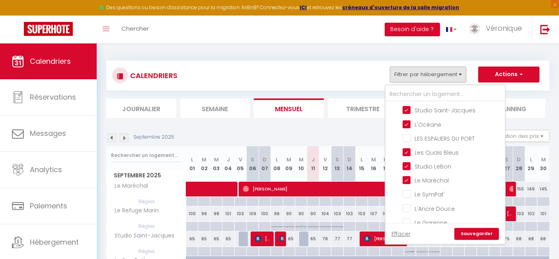
scroll to position [33, 0]
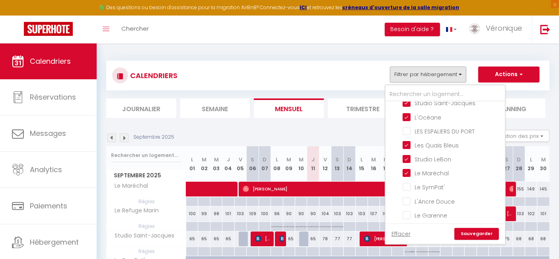
click at [481, 235] on link "Sauvegarder" at bounding box center [476, 234] width 45 height 12
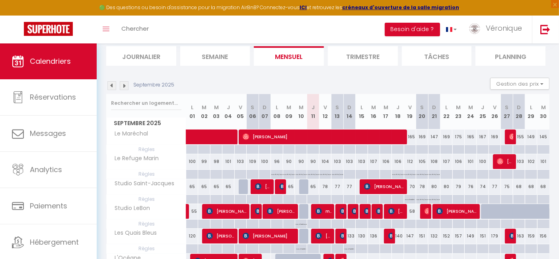
scroll to position [49, 0]
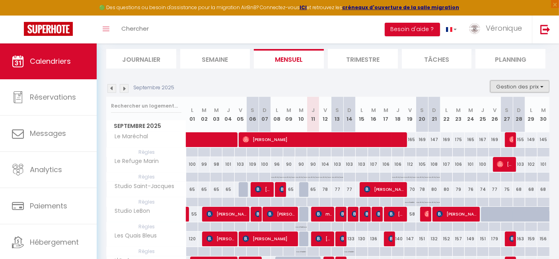
click at [538, 87] on button "Gestion des prix" at bounding box center [519, 86] width 59 height 12
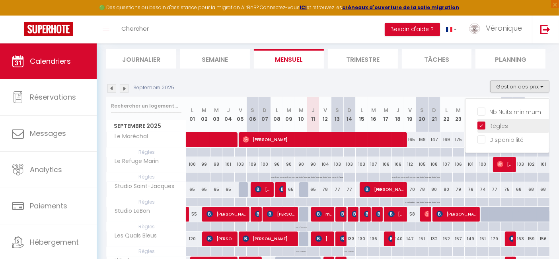
click at [482, 122] on input "Règles" at bounding box center [513, 125] width 72 height 8
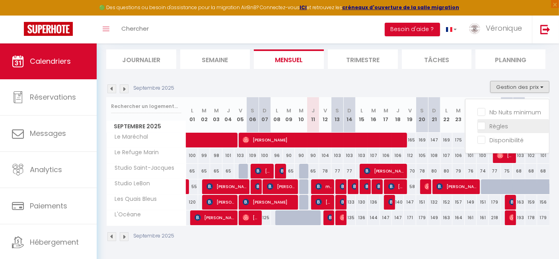
scroll to position [47, 0]
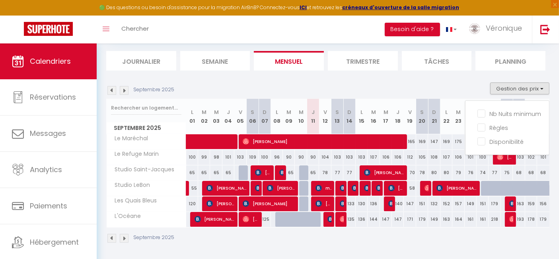
click at [413, 242] on div "Septembre 2025" at bounding box center [327, 238] width 443 height 23
